Goal: Information Seeking & Learning: Learn about a topic

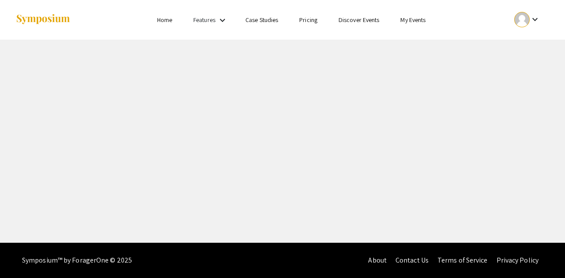
click at [164, 22] on link "Home" at bounding box center [164, 20] width 15 height 8
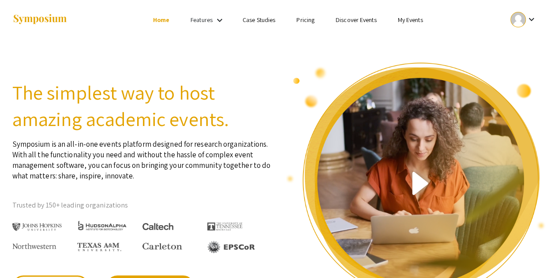
click at [357, 24] on link "Discover Events" at bounding box center [356, 20] width 41 height 8
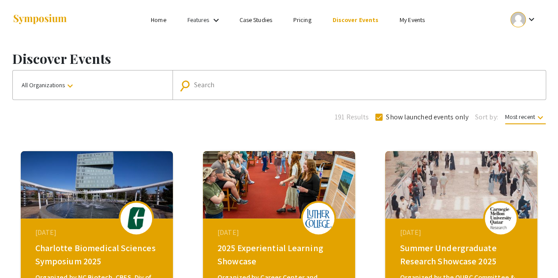
click at [416, 23] on link "My Events" at bounding box center [412, 20] width 25 height 8
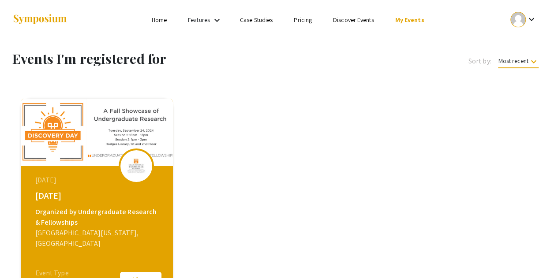
click at [352, 17] on link "Discover Events" at bounding box center [353, 20] width 41 height 8
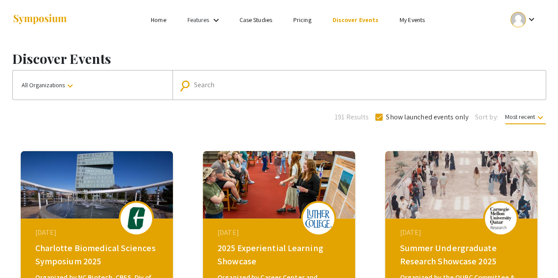
click at [263, 78] on div "Search" at bounding box center [364, 85] width 340 height 14
type input "[DATE]"
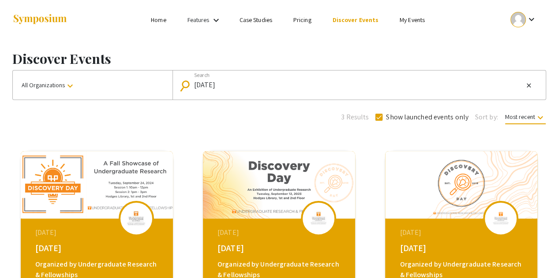
click at [41, 223] on div "[DATE] [DATE] Organized by Undergraduate Research & Fellowships [GEOGRAPHIC_DAT…" at bounding box center [98, 274] width 152 height 110
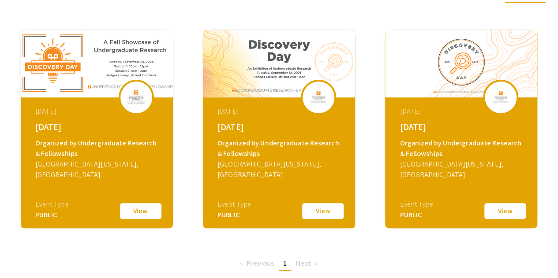
scroll to position [128, 0]
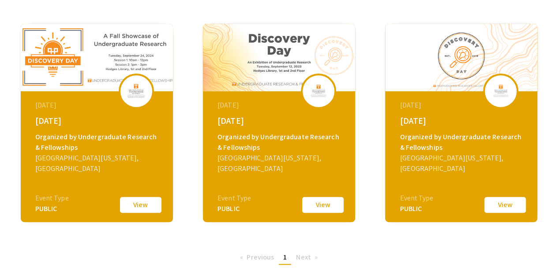
click at [133, 206] on button "View" at bounding box center [141, 205] width 44 height 19
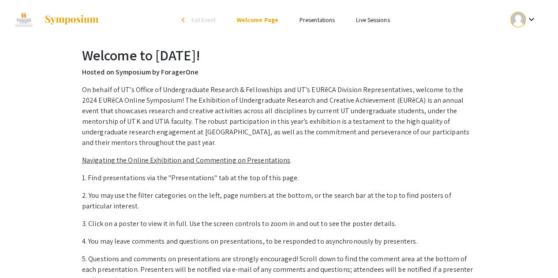
click at [323, 15] on li "Presentations" at bounding box center [317, 20] width 56 height 11
click at [318, 20] on link "Presentations" at bounding box center [317, 20] width 35 height 8
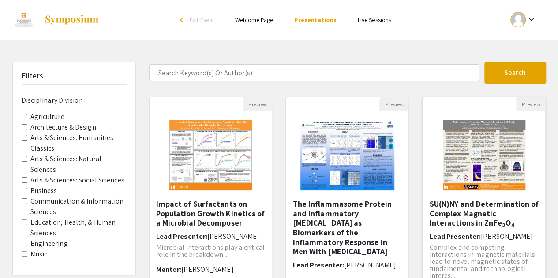
click at [467, 145] on img "Open Presentation <p>SU(N)NY and Determination of Complex Magnetic Interactions…" at bounding box center [484, 155] width 100 height 88
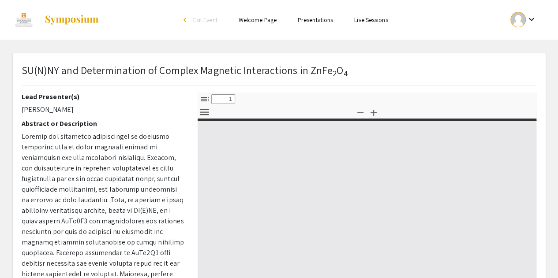
select select "custom"
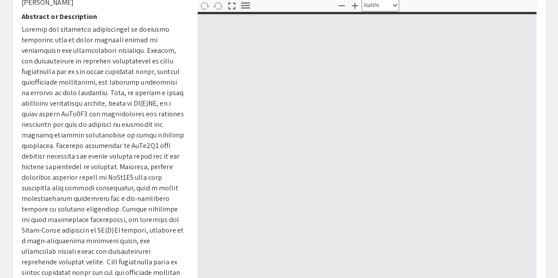
type input "0"
select select "custom"
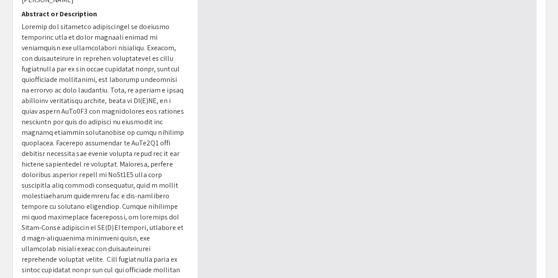
type input "1"
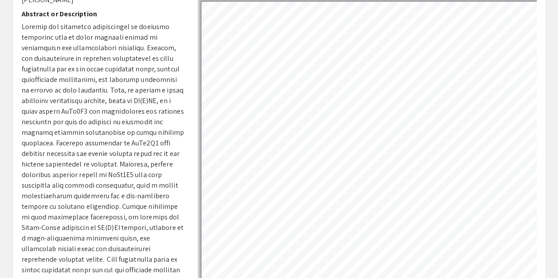
select select "auto"
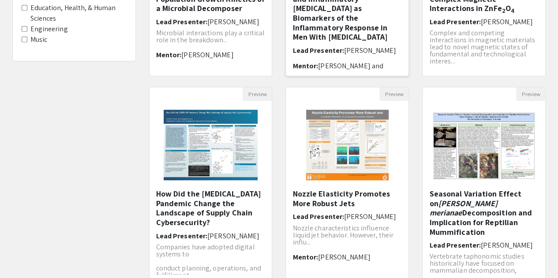
scroll to position [241, 0]
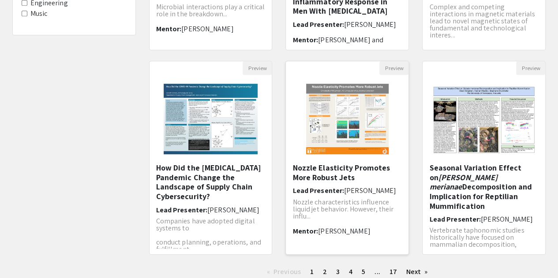
click at [342, 153] on img "Open Presentation <p>Nozzle Elasticity Promotes More Robust Jets</p>" at bounding box center [347, 119] width 100 height 88
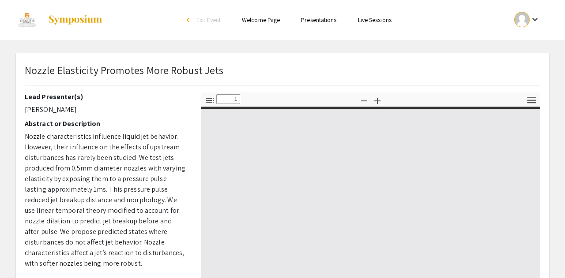
select select "custom"
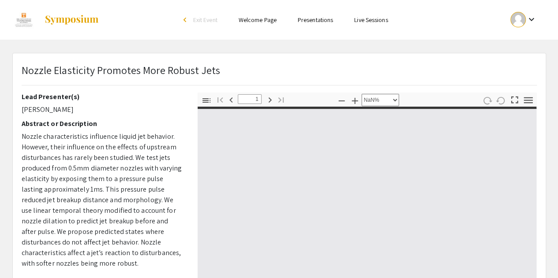
type input "0"
select select "custom"
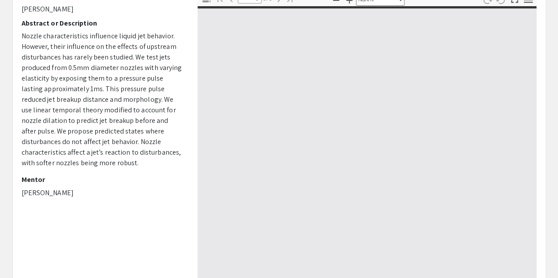
scroll to position [104, 0]
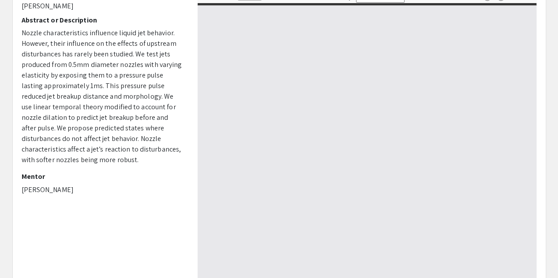
type input "1"
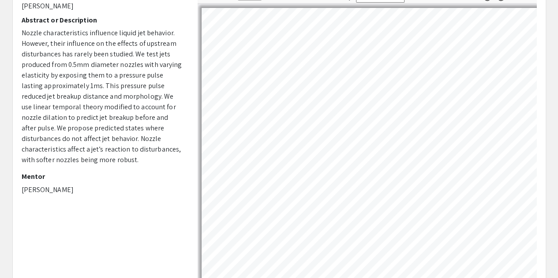
select select "auto"
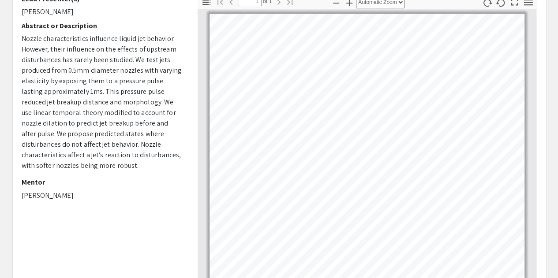
scroll to position [90, 0]
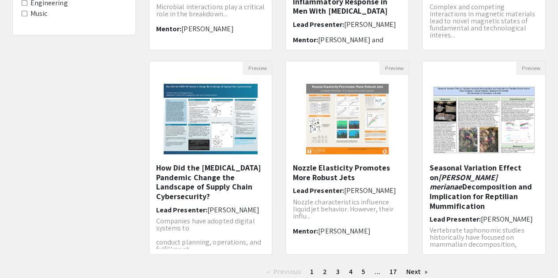
scroll to position [306, 0]
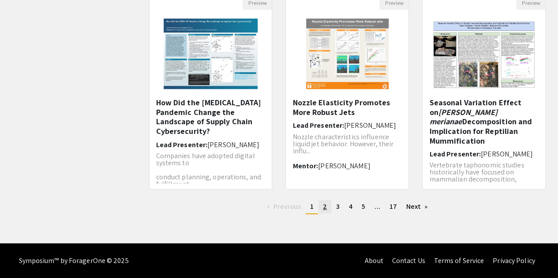
click at [326, 211] on span "2" at bounding box center [325, 206] width 4 height 9
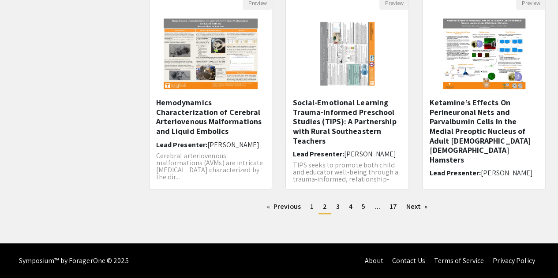
scroll to position [2, 0]
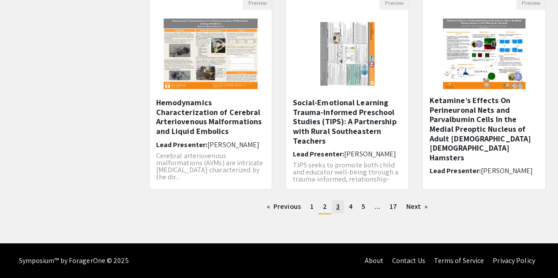
click at [342, 212] on link "page 3" at bounding box center [338, 206] width 12 height 13
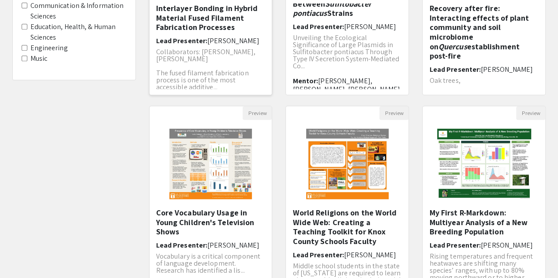
scroll to position [306, 0]
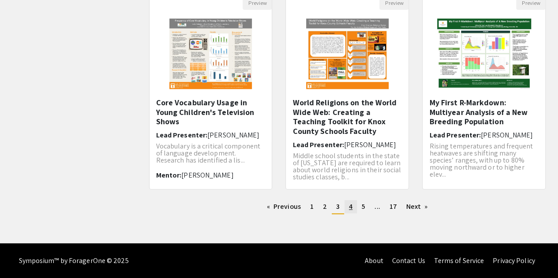
click at [348, 211] on link "page 4" at bounding box center [351, 206] width 12 height 13
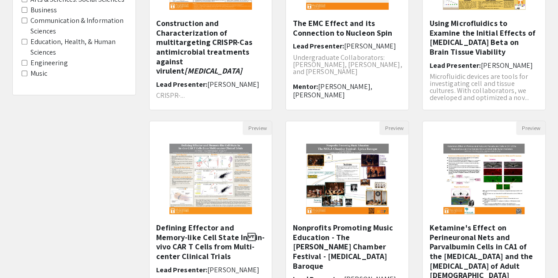
scroll to position [306, 0]
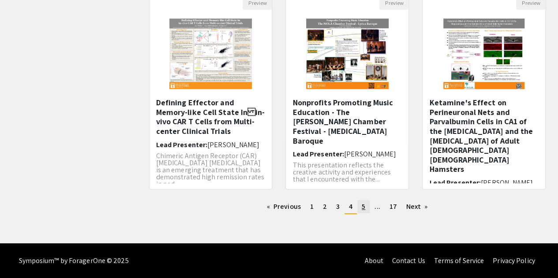
click at [357, 206] on link "page 5" at bounding box center [363, 206] width 12 height 13
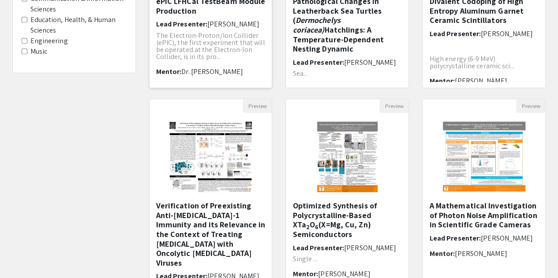
scroll to position [306, 0]
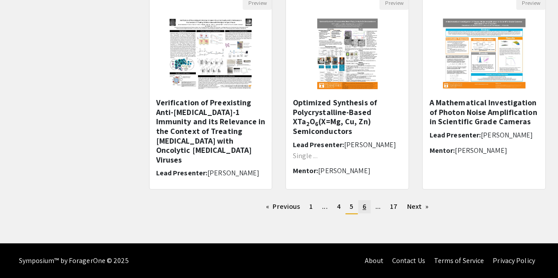
click at [366, 210] on span "6" at bounding box center [365, 206] width 4 height 9
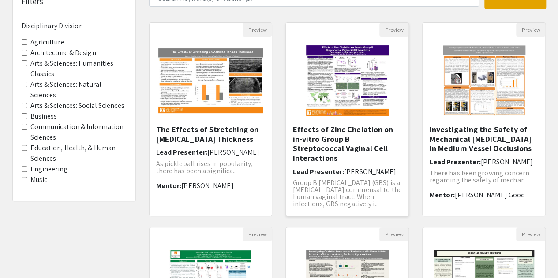
scroll to position [69, 0]
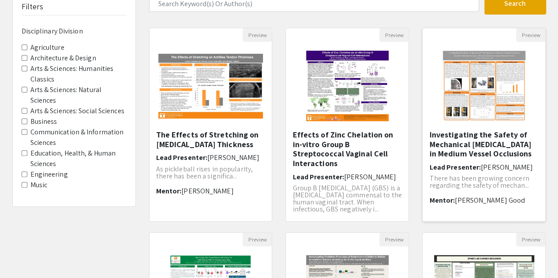
click at [447, 115] on img "Open Presentation <p>Investigating the Safety of Mechanical Thrombectomy in Med…" at bounding box center [484, 86] width 100 height 88
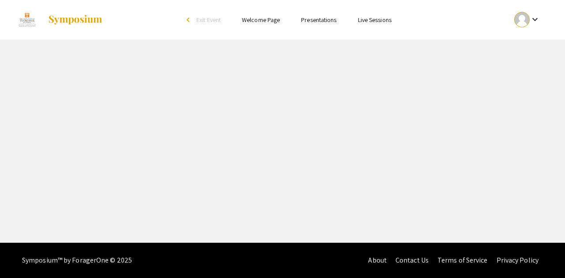
select select "custom"
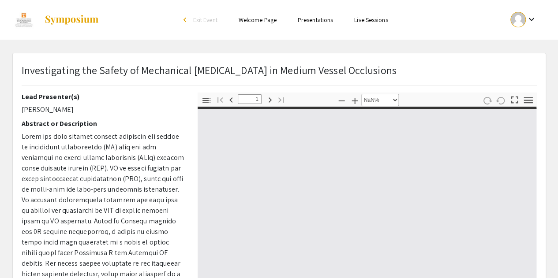
type input "0"
select select "custom"
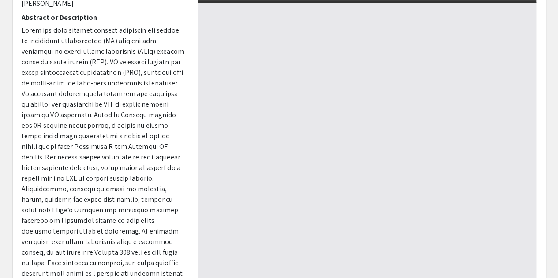
type input "1"
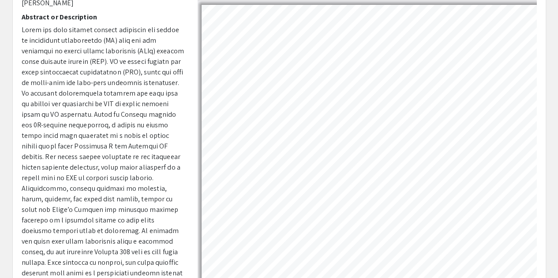
select select "auto"
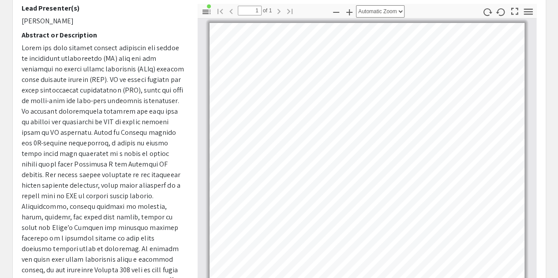
scroll to position [88, 0]
